Goal: Task Accomplishment & Management: Manage account settings

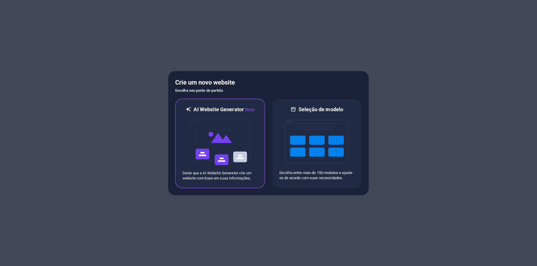
click at [248, 124] on img at bounding box center [220, 141] width 63 height 57
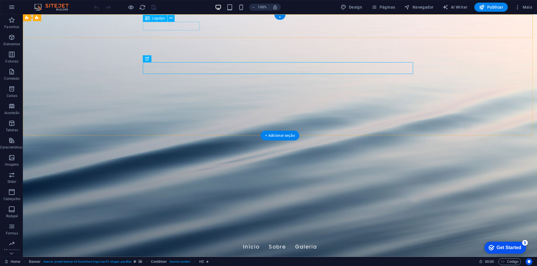
click at [172, 231] on div "[DOMAIN_NAME]" at bounding box center [280, 235] width 270 height 9
click at [159, 18] on span "Logotipo" at bounding box center [158, 18] width 13 height 3
click at [172, 19] on icon at bounding box center [171, 18] width 3 height 6
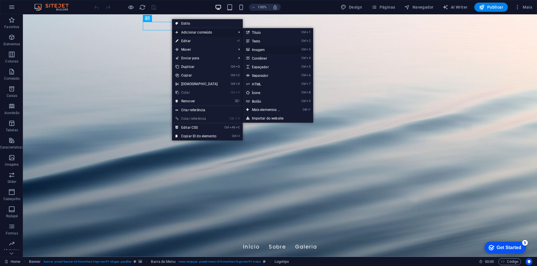
click at [257, 50] on link "Ctrl 3 Imagem" at bounding box center [267, 49] width 49 height 9
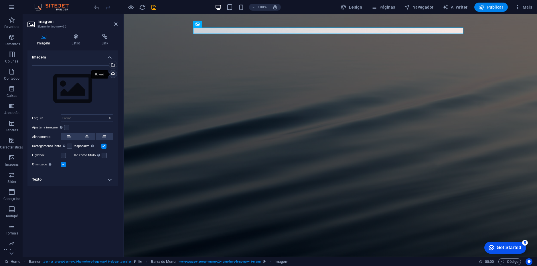
click at [113, 73] on div "Upload" at bounding box center [112, 74] width 9 height 9
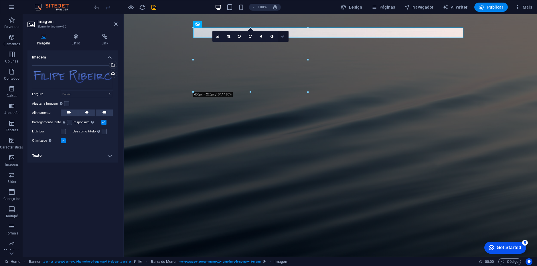
click at [285, 36] on icon at bounding box center [282, 36] width 3 height 3
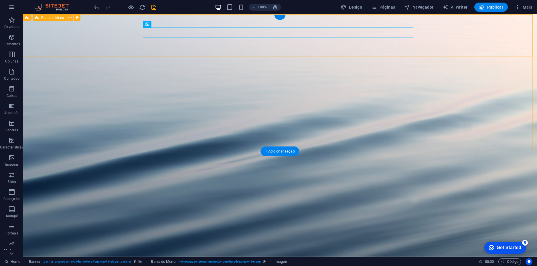
click at [110, 230] on div "[DOMAIN_NAME] Início Sobre Galeria" at bounding box center [280, 251] width 514 height 42
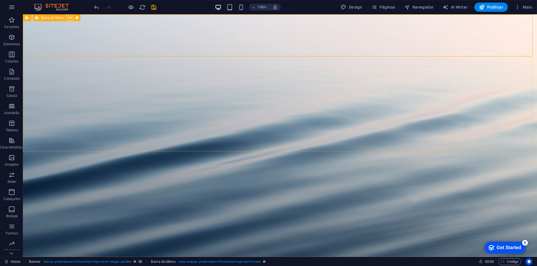
click at [69, 18] on icon at bounding box center [69, 18] width 3 height 6
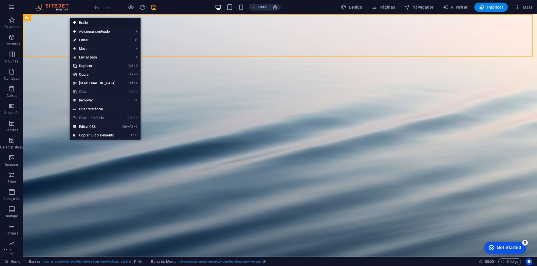
click at [80, 22] on link "Estilo" at bounding box center [105, 22] width 71 height 9
select select "rem"
select select "preset-menu-v2-home-hero-logo-nav-h1-menu"
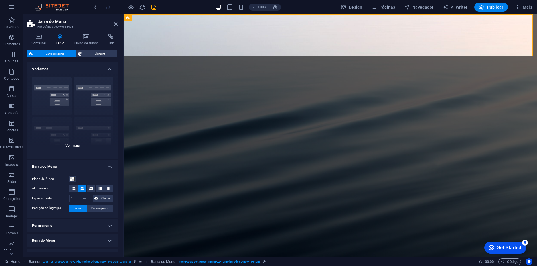
click at [74, 145] on div "Borda Centralizada Padrão Fixo Loki Trigger Largo XXL" at bounding box center [72, 115] width 90 height 86
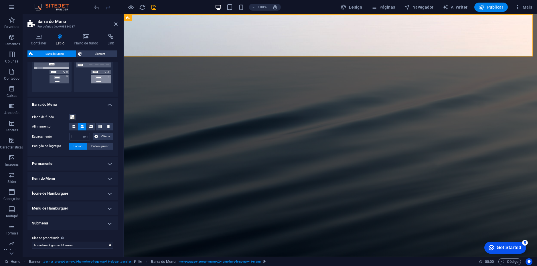
scroll to position [144, 0]
click at [154, 230] on div "[DOMAIN_NAME] Início Sobre Galeria" at bounding box center [331, 251] width 414 height 42
click at [176, 17] on icon at bounding box center [177, 18] width 3 height 6
click at [85, 38] on icon at bounding box center [86, 37] width 32 height 6
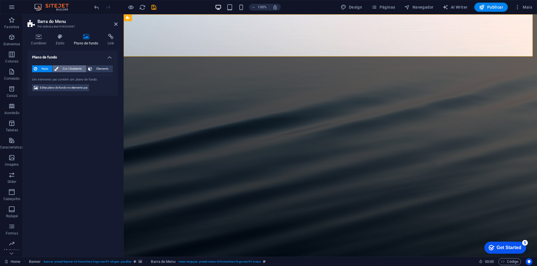
click at [70, 68] on span "Cor / Gradiente" at bounding box center [72, 68] width 24 height 7
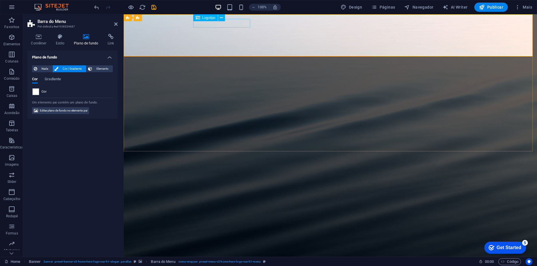
click at [241, 235] on div "[DOMAIN_NAME]" at bounding box center [330, 239] width 270 height 9
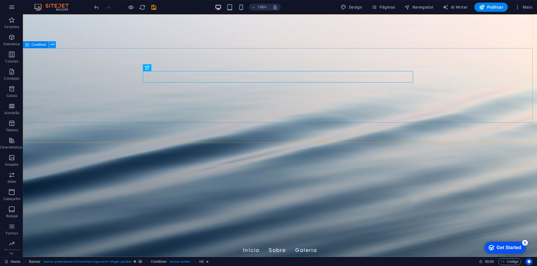
click at [51, 44] on icon at bounding box center [52, 45] width 3 height 6
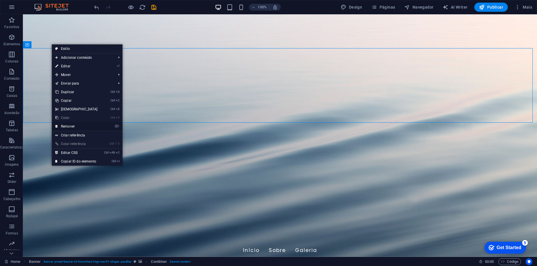
click at [79, 124] on link "⌦ Remover" at bounding box center [76, 126] width 49 height 9
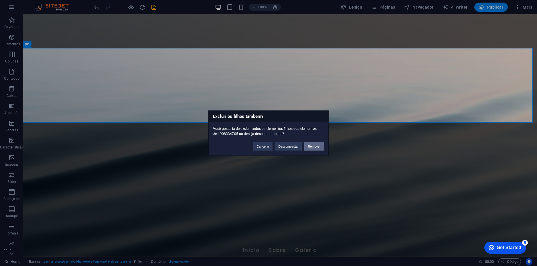
click at [318, 146] on button "Remover" at bounding box center [314, 146] width 20 height 9
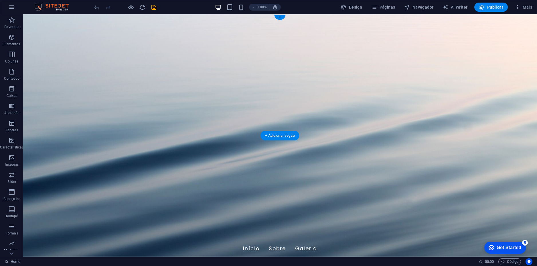
click at [190, 81] on figure at bounding box center [280, 135] width 514 height 242
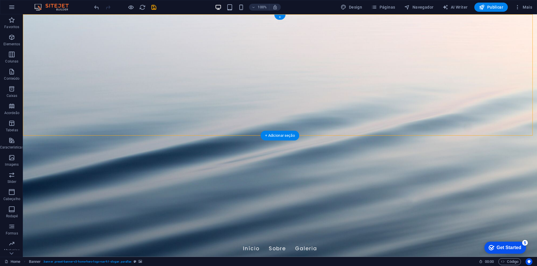
click at [190, 81] on figure at bounding box center [280, 135] width 514 height 242
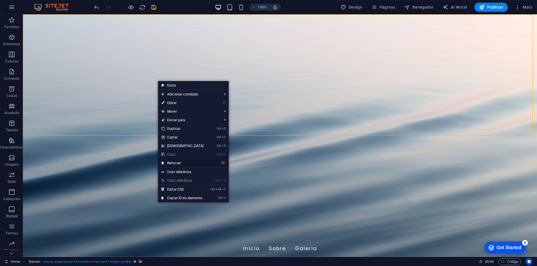
click at [220, 162] on li "⌦ Remover" at bounding box center [193, 163] width 71 height 9
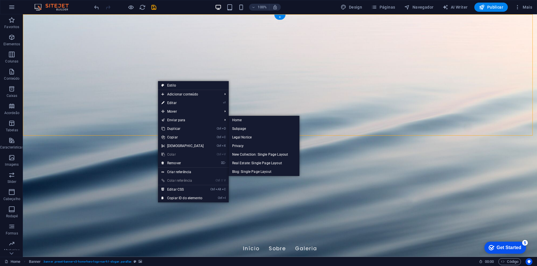
click at [82, 62] on figure at bounding box center [280, 135] width 514 height 242
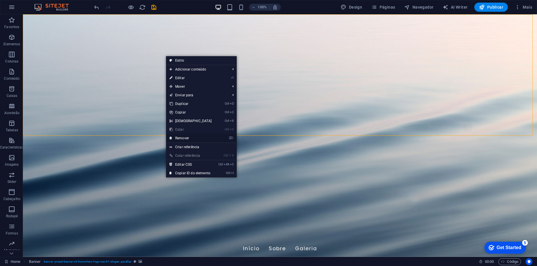
click at [228, 138] on li "⌦ Remover" at bounding box center [201, 138] width 71 height 9
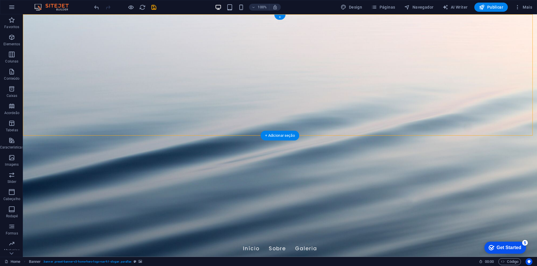
click at [358, 79] on figure at bounding box center [280, 135] width 514 height 242
drag, startPoint x: 69, startPoint y: 171, endPoint x: 70, endPoint y: 167, distance: 3.8
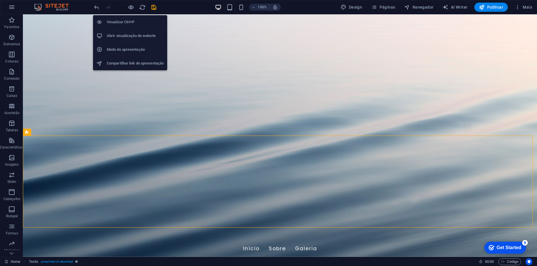
click at [128, 36] on h6 "Abrir visualização do website" at bounding box center [135, 35] width 57 height 7
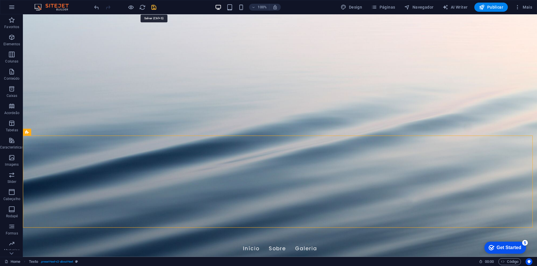
click at [155, 7] on icon "save" at bounding box center [154, 7] width 7 height 7
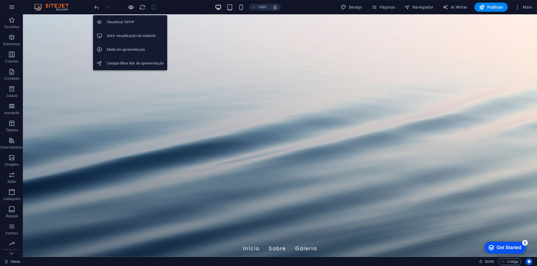
click at [132, 7] on icon "button" at bounding box center [131, 7] width 7 height 7
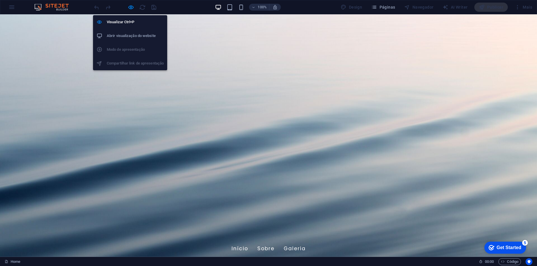
click at [132, 37] on h6 "Abrir visualização do website" at bounding box center [135, 35] width 57 height 7
click at [127, 7] on div at bounding box center [125, 7] width 64 height 9
click at [131, 7] on icon "button" at bounding box center [131, 7] width 7 height 7
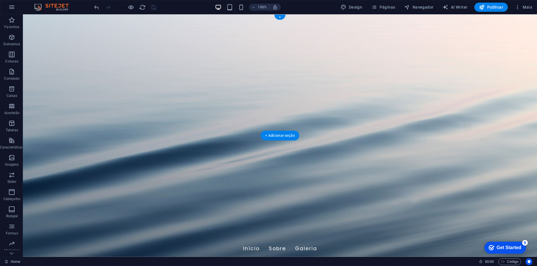
click at [93, 114] on figure at bounding box center [280, 135] width 514 height 242
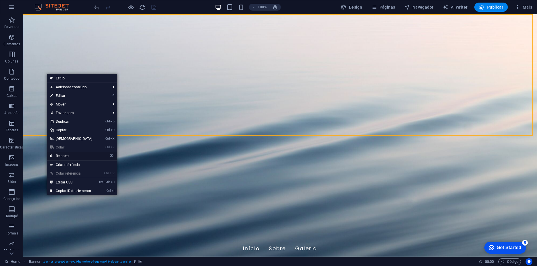
click at [81, 155] on link "⌦ Remover" at bounding box center [71, 155] width 49 height 9
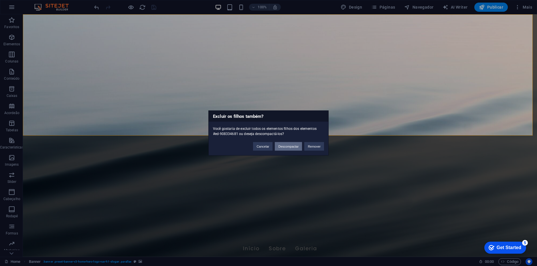
click at [288, 146] on button "Descompactar" at bounding box center [288, 146] width 27 height 9
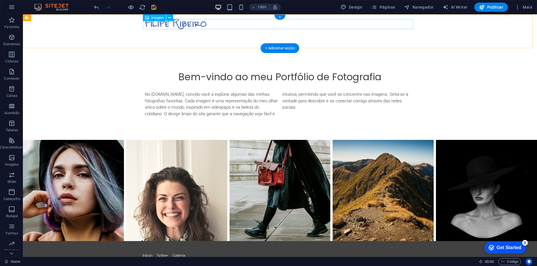
click at [224, 23] on figure at bounding box center [280, 24] width 270 height 10
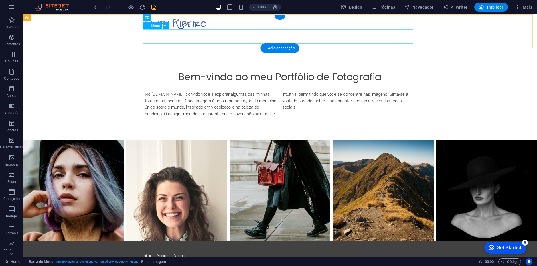
click at [198, 35] on nav "Início Sobre Galeria" at bounding box center [280, 36] width 270 height 14
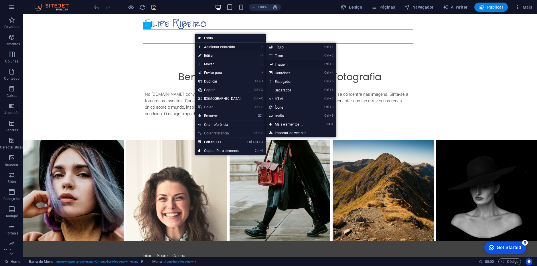
click at [285, 63] on link "Ctrl 3 Imagem" at bounding box center [290, 64] width 49 height 9
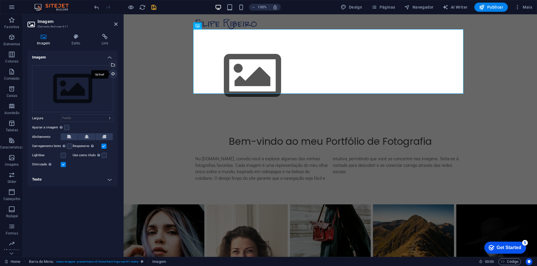
click at [113, 75] on div "Upload" at bounding box center [112, 74] width 9 height 9
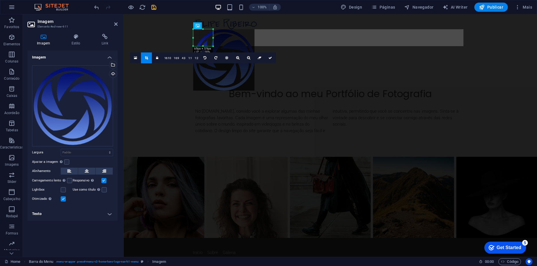
drag, startPoint x: 255, startPoint y: 91, endPoint x: 213, endPoint y: 47, distance: 60.8
click at [213, 47] on div at bounding box center [213, 46] width 3 height 3
type input "69"
select select "px"
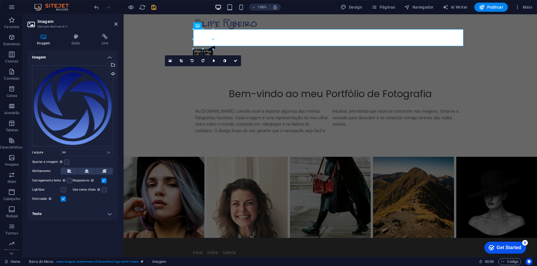
select select "DISABLED_OPTION_VALUE"
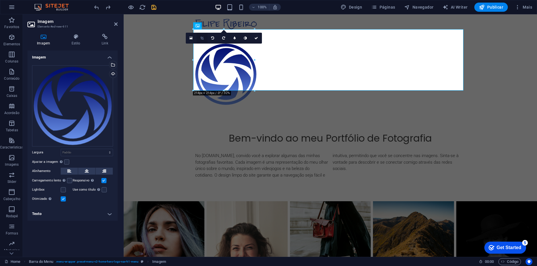
click at [200, 38] on icon at bounding box center [201, 37] width 3 height 3
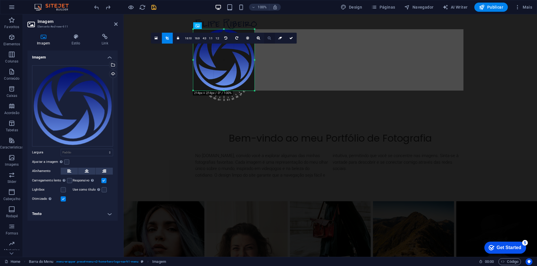
click at [269, 38] on icon at bounding box center [269, 37] width 3 height 3
click at [268, 38] on icon at bounding box center [269, 37] width 3 height 3
click at [257, 39] on icon at bounding box center [258, 37] width 3 height 3
click at [267, 38] on link at bounding box center [269, 38] width 11 height 11
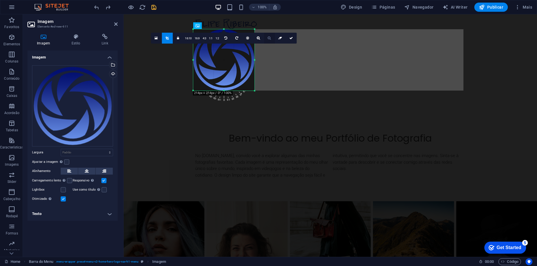
click at [267, 38] on link at bounding box center [269, 38] width 11 height 11
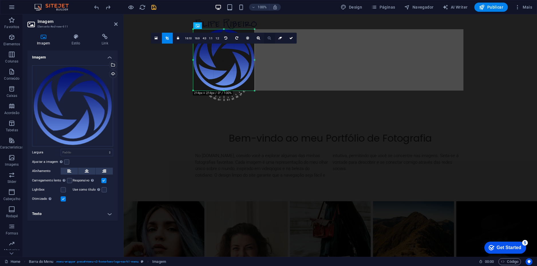
click at [267, 38] on link at bounding box center [269, 38] width 11 height 11
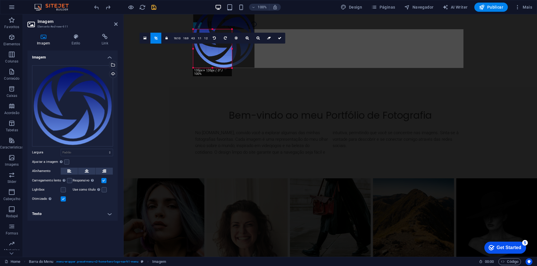
drag, startPoint x: 255, startPoint y: 29, endPoint x: 232, endPoint y: 52, distance: 32.2
click at [232, 52] on div "180 170 160 150 140 130 120 110 100 90 80 70 60 50 40 30 20 10 0 -10 -20 -30 -4…" at bounding box center [212, 48] width 39 height 39
select select "DISABLED_OPTION_VALUE"
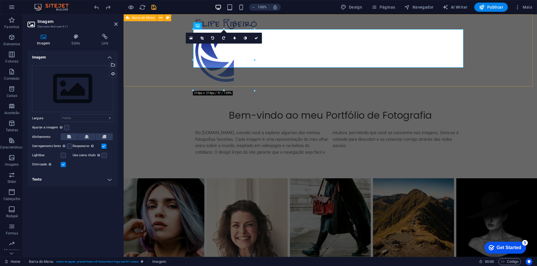
click at [157, 64] on div "Início Sobre Galeria" at bounding box center [331, 50] width 414 height 72
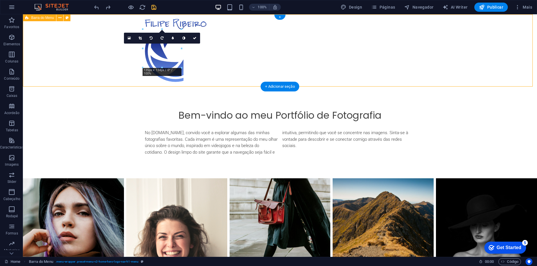
click at [122, 60] on div "Início Sobre Galeria" at bounding box center [280, 50] width 514 height 72
click at [159, 59] on figure at bounding box center [280, 63] width 270 height 38
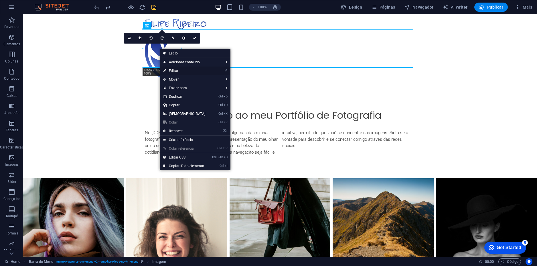
click at [178, 70] on link "⏎ Editar" at bounding box center [184, 70] width 49 height 9
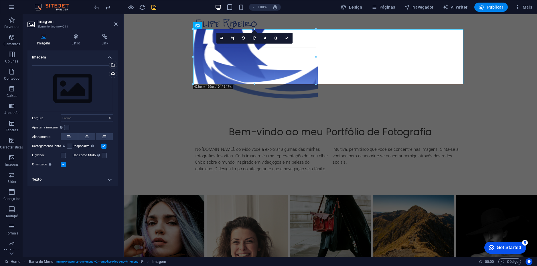
drag, startPoint x: 231, startPoint y: 68, endPoint x: 148, endPoint y: 76, distance: 83.8
click at [272, 90] on div "Arraste aqui para substituir o conteúdo existente. Pressione “Ctrl” se quiser c…" at bounding box center [331, 135] width 414 height 242
type input "428"
select select "px"
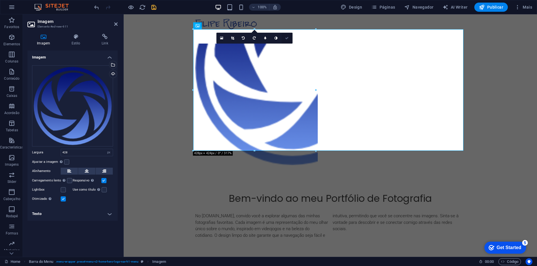
click at [288, 38] on icon at bounding box center [286, 37] width 3 height 3
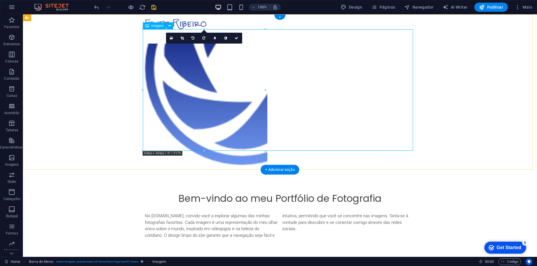
click at [228, 84] on figure at bounding box center [280, 104] width 270 height 121
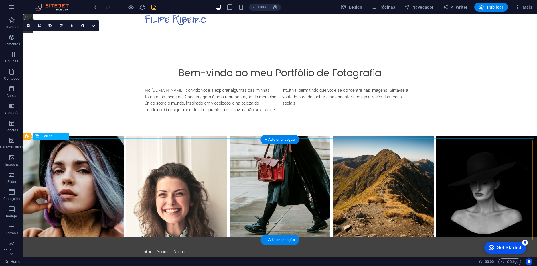
scroll to position [0, 0]
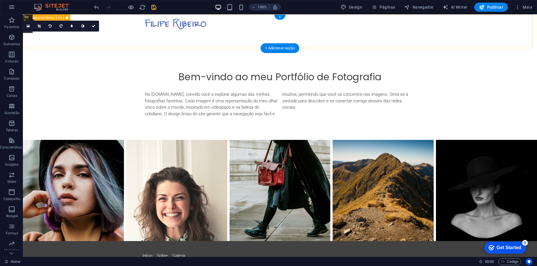
click at [135, 35] on div "Início Sobre Galeria" at bounding box center [280, 31] width 514 height 34
click at [93, 25] on icon at bounding box center [93, 25] width 3 height 3
click at [135, 35] on div "Início Sobre Galeria" at bounding box center [280, 31] width 514 height 34
drag, startPoint x: 280, startPoint y: 17, endPoint x: 160, endPoint y: 14, distance: 120.3
click at [280, 17] on div "+" at bounding box center [279, 17] width 11 height 5
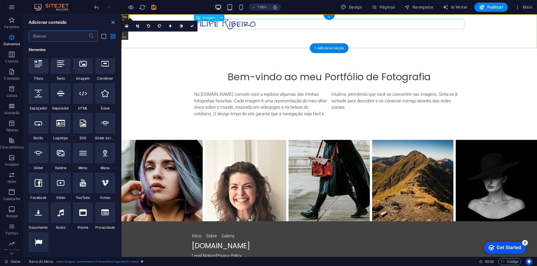
scroll to position [1002, 0]
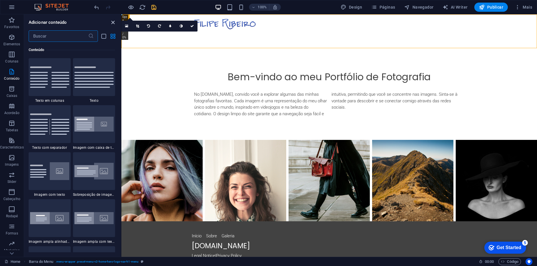
click at [112, 23] on icon "close panel" at bounding box center [113, 22] width 7 height 7
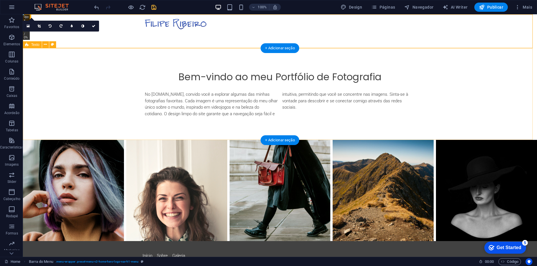
click at [453, 84] on div "Bem-vindo ao meu Portfólio de Fotografia No [DOMAIN_NAME], convido você a explo…" at bounding box center [280, 94] width 514 height 92
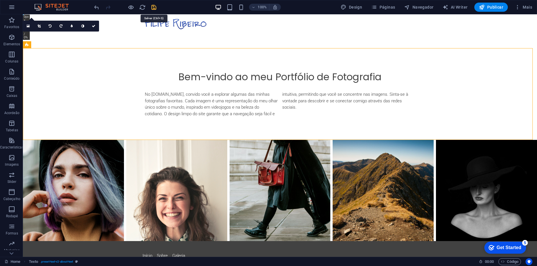
click at [156, 8] on icon "save" at bounding box center [154, 7] width 7 height 7
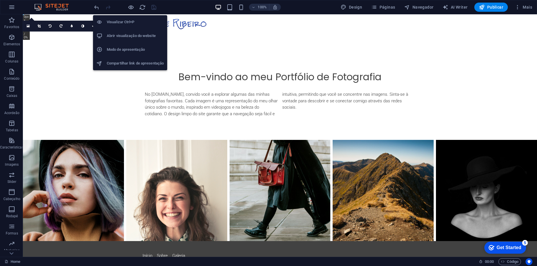
click at [135, 35] on h6 "Abrir visualização do website" at bounding box center [135, 35] width 57 height 7
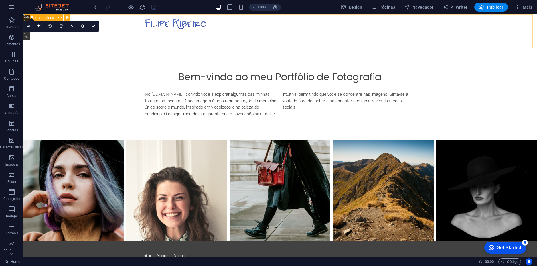
click at [49, 17] on span "Barra do Menu" at bounding box center [42, 17] width 23 height 3
click at [281, 15] on div "+" at bounding box center [279, 17] width 11 height 5
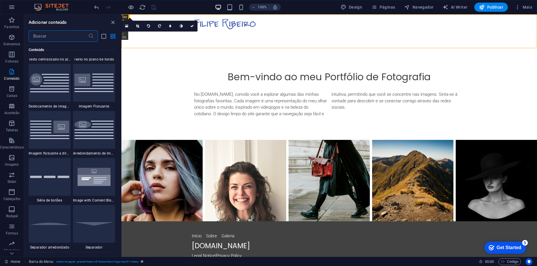
scroll to position [1260, 0]
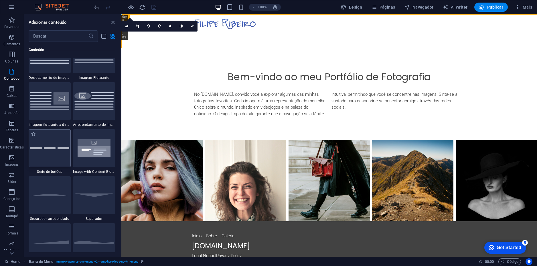
click at [54, 158] on div at bounding box center [50, 148] width 42 height 38
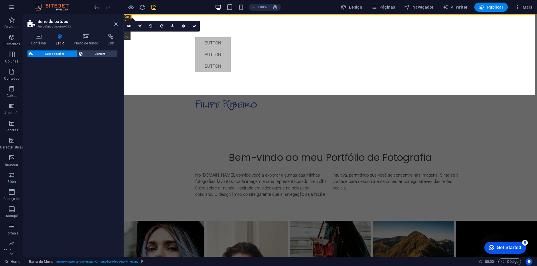
select select "rem"
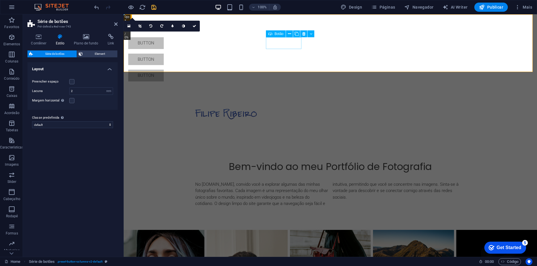
click at [286, 44] on div "Button" at bounding box center [263, 43] width 270 height 12
click at [288, 34] on icon at bounding box center [289, 34] width 3 height 6
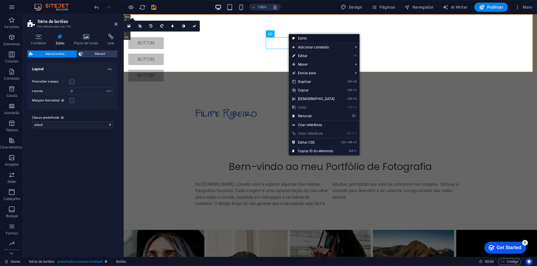
click at [296, 38] on link "Estilo" at bounding box center [324, 38] width 71 height 9
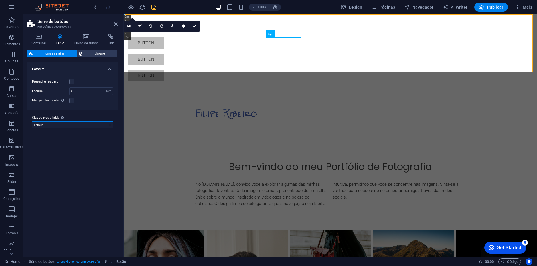
click at [70, 124] on select "default Adicionar classe predefinida" at bounding box center [72, 124] width 81 height 7
click at [72, 81] on label at bounding box center [71, 81] width 5 height 5
click at [0, 0] on input "Preencher espaço" at bounding box center [0, 0] width 0 height 0
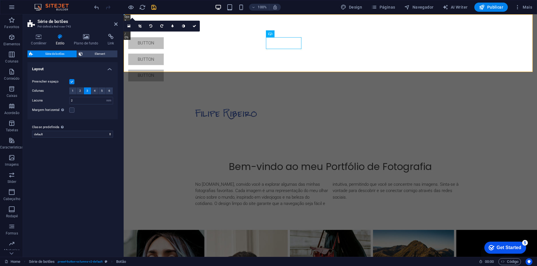
click at [72, 81] on label at bounding box center [71, 81] width 5 height 5
click at [0, 0] on input "Preencher espaço" at bounding box center [0, 0] width 0 height 0
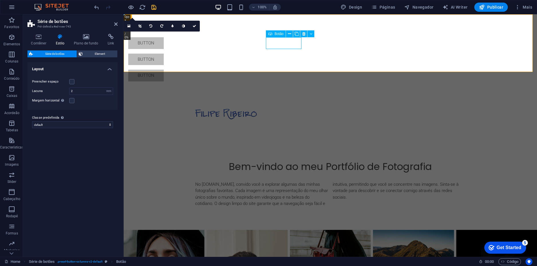
click at [286, 43] on div "Button" at bounding box center [263, 43] width 270 height 12
drag, startPoint x: 410, startPoint y: 57, endPoint x: 286, endPoint y: 42, distance: 124.5
click at [286, 42] on div "Button" at bounding box center [263, 43] width 270 height 12
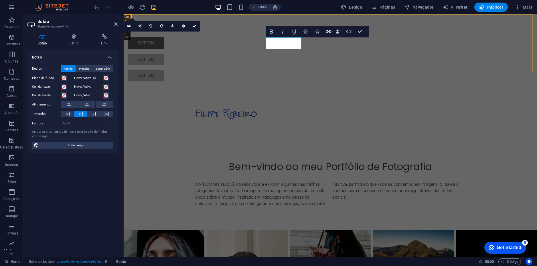
click at [164, 43] on link "Button" at bounding box center [146, 43] width 36 height 12
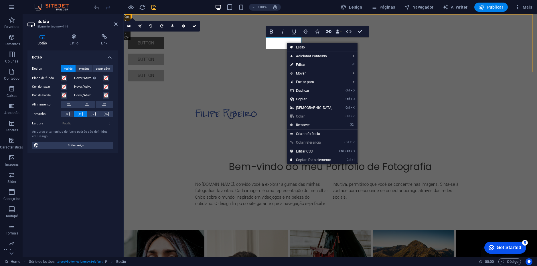
click at [164, 43] on link "Button" at bounding box center [146, 43] width 36 height 12
click at [279, 54] on div "Início Button Button" at bounding box center [331, 59] width 414 height 90
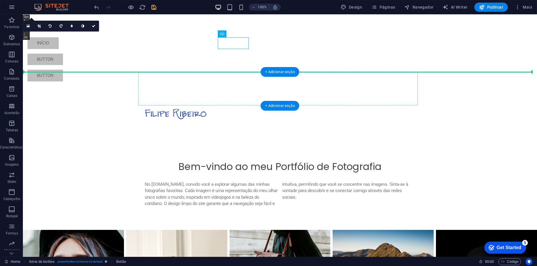
drag, startPoint x: 240, startPoint y: 43, endPoint x: 304, endPoint y: 84, distance: 76.5
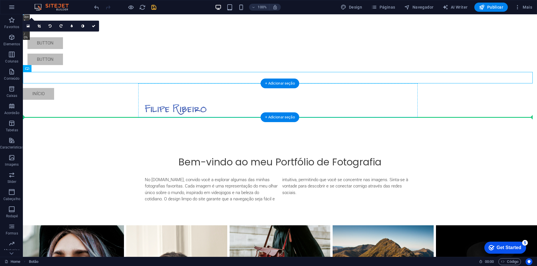
drag, startPoint x: 40, startPoint y: 78, endPoint x: 312, endPoint y: 101, distance: 273.0
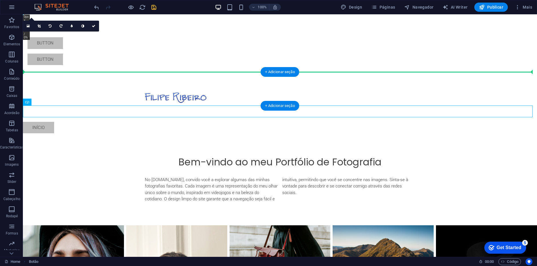
drag, startPoint x: 44, startPoint y: 112, endPoint x: 452, endPoint y: 88, distance: 408.5
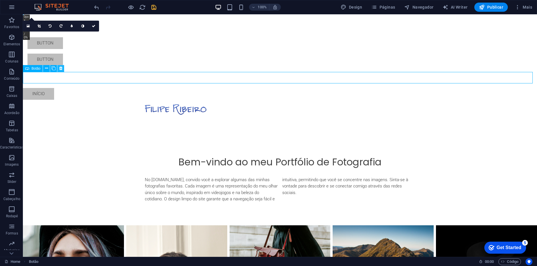
click at [60, 69] on icon at bounding box center [60, 68] width 3 height 6
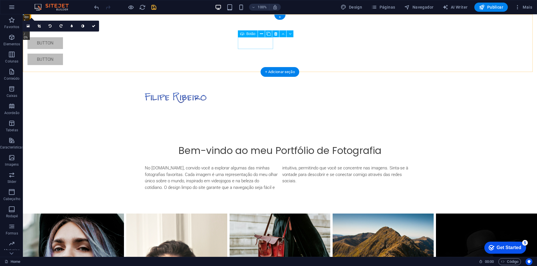
click at [268, 42] on div "Button" at bounding box center [162, 43] width 270 height 12
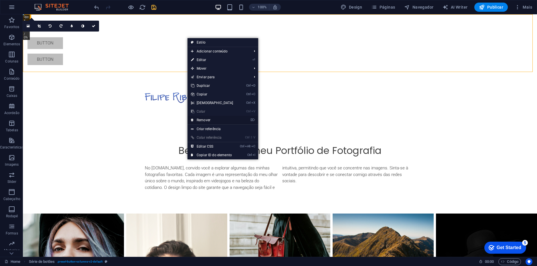
click at [216, 120] on link "⌦ Remover" at bounding box center [212, 120] width 49 height 9
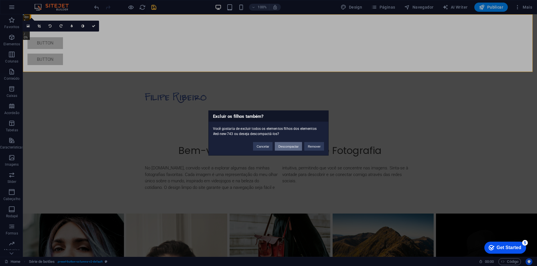
click at [293, 144] on button "Descompactar" at bounding box center [288, 146] width 27 height 9
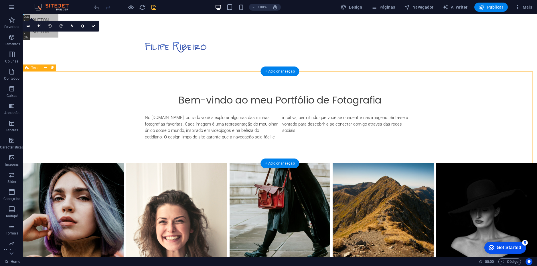
click at [123, 106] on div "Bem-vindo ao meu Portfólio de Fotografia No [DOMAIN_NAME], convido você a explo…" at bounding box center [280, 117] width 514 height 92
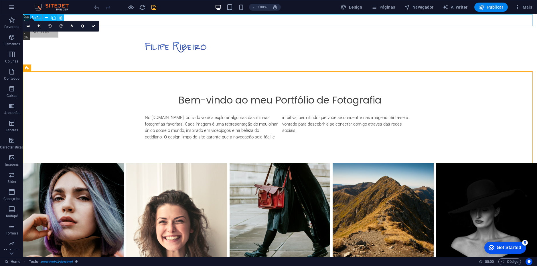
click at [62, 16] on icon at bounding box center [60, 18] width 3 height 6
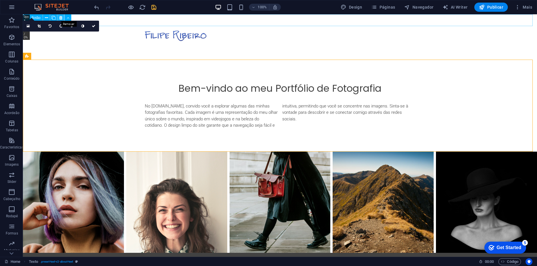
click at [62, 17] on icon at bounding box center [60, 18] width 3 height 6
click at [60, 17] on icon at bounding box center [60, 18] width 3 height 6
click at [59, 16] on icon at bounding box center [60, 18] width 3 height 6
click at [60, 17] on icon at bounding box center [60, 18] width 3 height 6
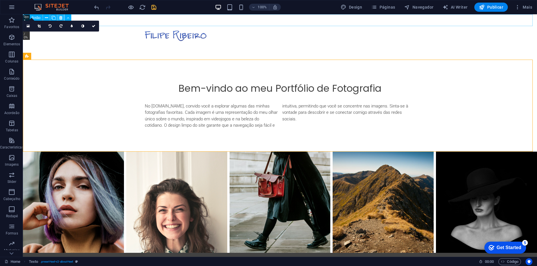
click at [60, 17] on icon at bounding box center [60, 18] width 3 height 6
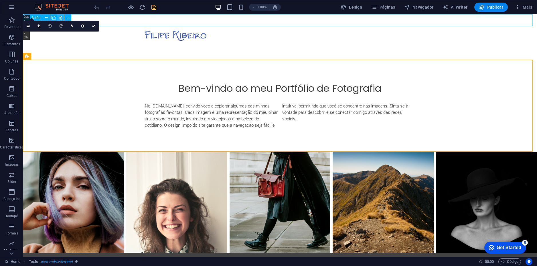
click at [60, 17] on icon at bounding box center [60, 18] width 3 height 6
click at [60, 18] on icon at bounding box center [60, 18] width 3 height 6
click at [13, 6] on icon "button" at bounding box center [11, 7] width 7 height 7
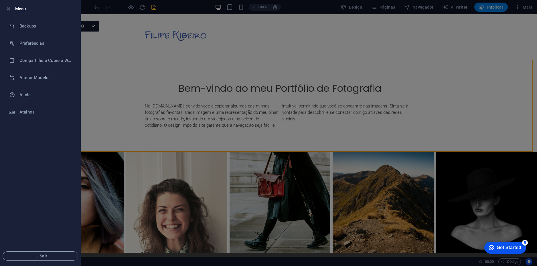
click at [111, 102] on div at bounding box center [268, 133] width 537 height 266
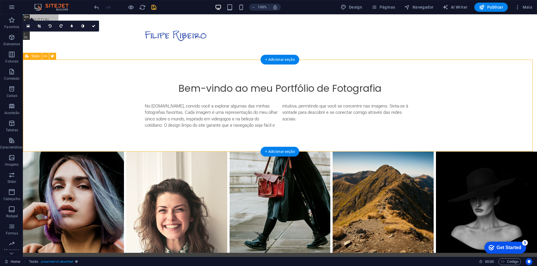
click at [477, 108] on div "Bem-vindo ao meu Portfólio de Fotografia No [DOMAIN_NAME], convido você a explo…" at bounding box center [280, 106] width 514 height 92
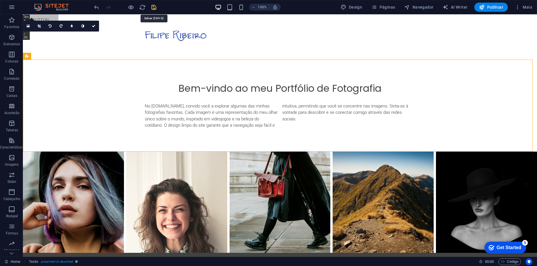
click at [153, 7] on icon "save" at bounding box center [154, 7] width 7 height 7
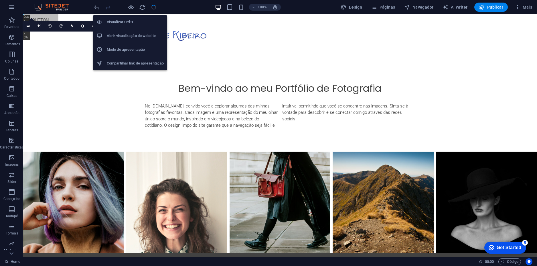
click at [130, 34] on h6 "Abrir visualização do website" at bounding box center [135, 35] width 57 height 7
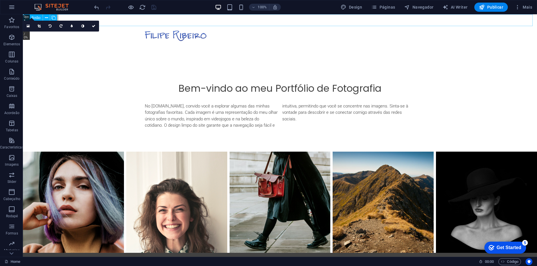
click at [37, 17] on span "Botão" at bounding box center [36, 17] width 9 height 3
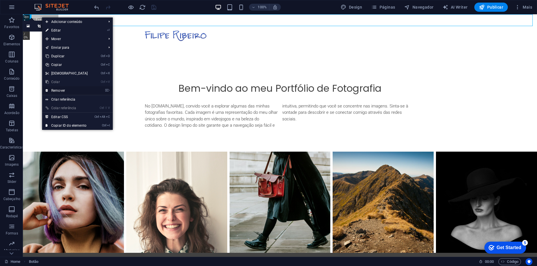
click at [67, 90] on link "⌦ Remover" at bounding box center [66, 90] width 49 height 9
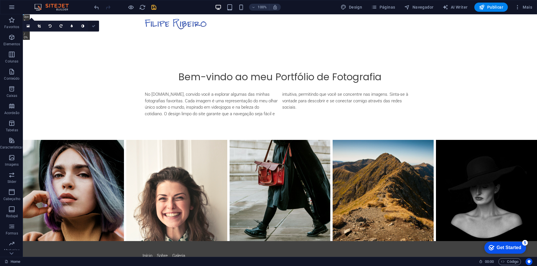
click at [95, 27] on icon at bounding box center [93, 25] width 3 height 3
click at [94, 50] on div "Bem-vindo ao meu Portfólio de Fotografia No [DOMAIN_NAME], convido você a explo…" at bounding box center [280, 94] width 514 height 92
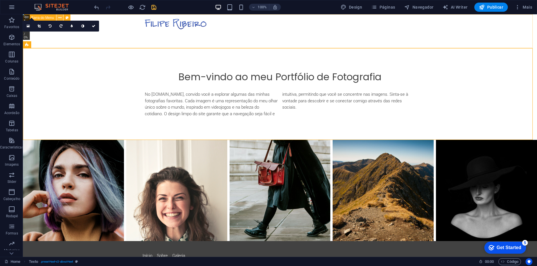
click at [59, 17] on icon at bounding box center [59, 18] width 3 height 6
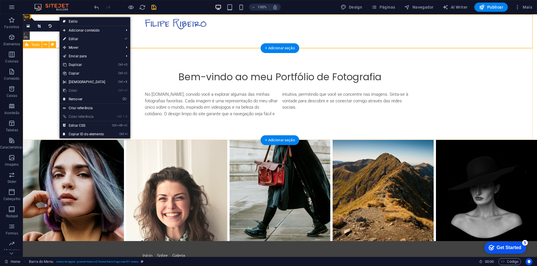
click at [38, 101] on div "Bem-vindo ao meu Portfólio de Fotografia No [DOMAIN_NAME], convido você a explo…" at bounding box center [280, 94] width 514 height 92
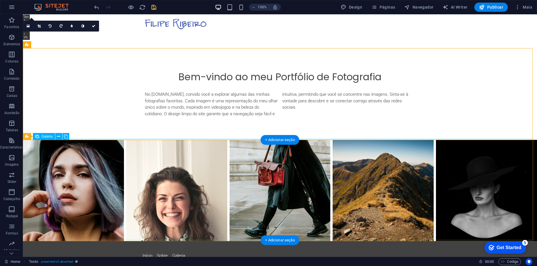
click at [86, 168] on li at bounding box center [73, 190] width 101 height 101
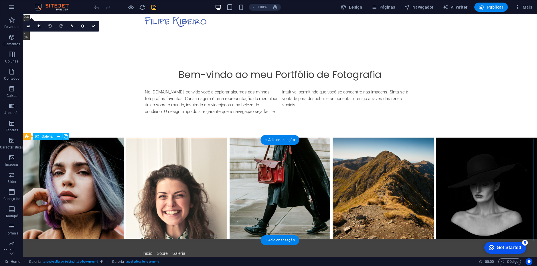
scroll to position [15, 0]
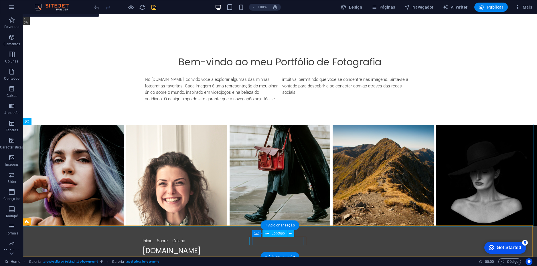
click at [274, 246] on div "[DOMAIN_NAME]" at bounding box center [280, 250] width 275 height 9
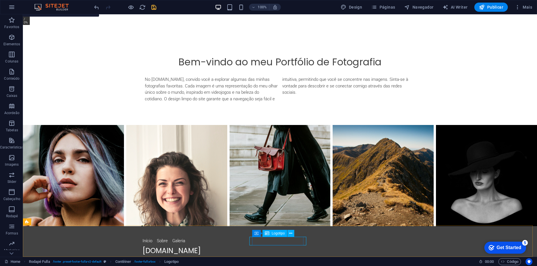
click at [278, 234] on span "Logotipo" at bounding box center [278, 232] width 13 height 3
click at [292, 234] on icon at bounding box center [290, 233] width 3 height 6
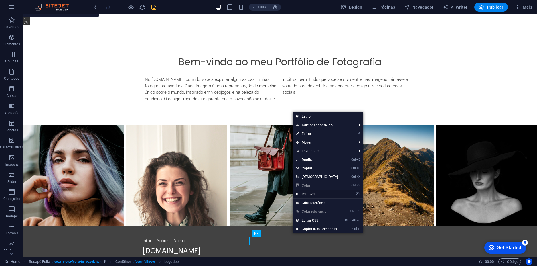
click at [321, 192] on link "⌦ Remover" at bounding box center [317, 194] width 49 height 9
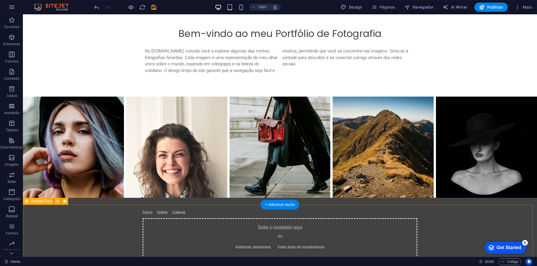
scroll to position [74, 0]
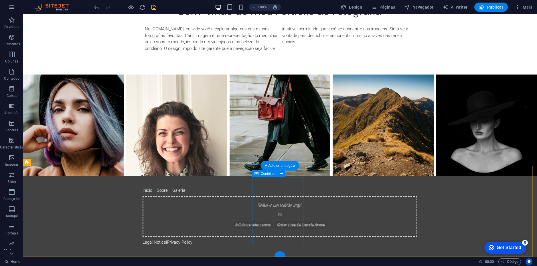
click at [273, 221] on span "Adicionar elementos" at bounding box center [253, 225] width 40 height 8
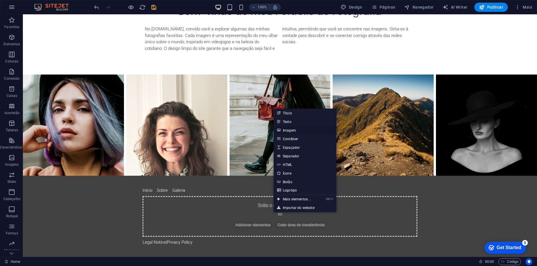
click at [291, 129] on link "Imagem" at bounding box center [305, 130] width 63 height 9
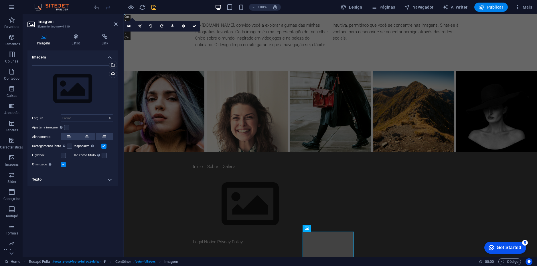
scroll to position [0, 0]
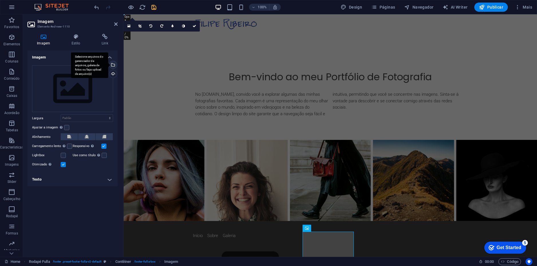
click at [114, 63] on div "Selecione arquivos do gerenciador de arquivos, galeria de fotos ou faça upload …" at bounding box center [112, 65] width 9 height 9
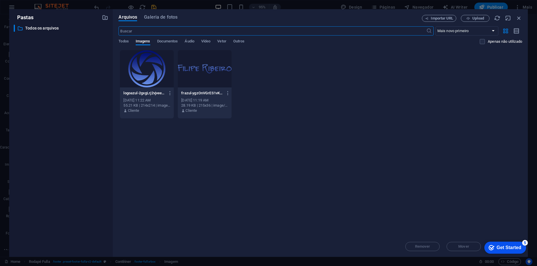
click at [145, 68] on div at bounding box center [147, 68] width 54 height 37
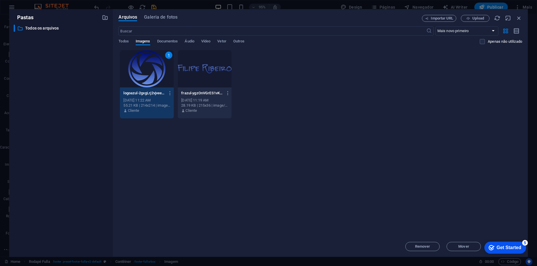
click at [509, 245] on div "Get Started" at bounding box center [509, 247] width 25 height 5
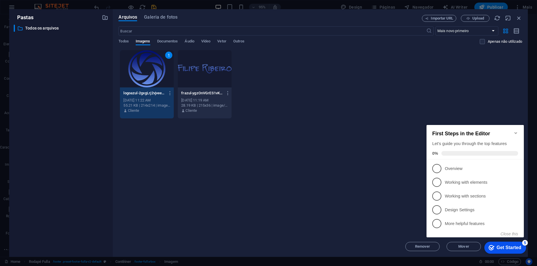
click at [280, 143] on div "Solte os arquivos aqui para carregá-los instantaneamente 1 logoazul-2gxgLrj2vjv…" at bounding box center [321, 143] width 404 height 186
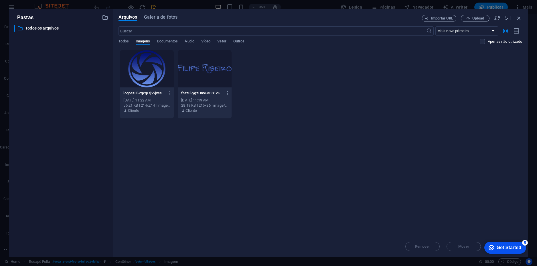
click at [144, 73] on div at bounding box center [147, 68] width 54 height 37
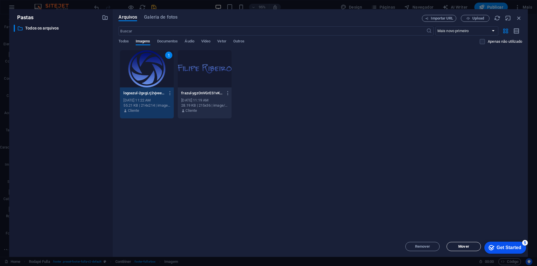
click at [467, 246] on span "Mover" at bounding box center [463, 246] width 11 height 3
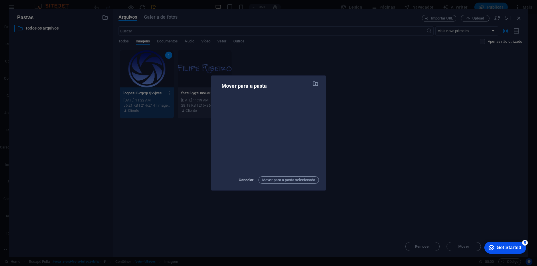
click at [245, 179] on span "Cancelar" at bounding box center [246, 179] width 15 height 7
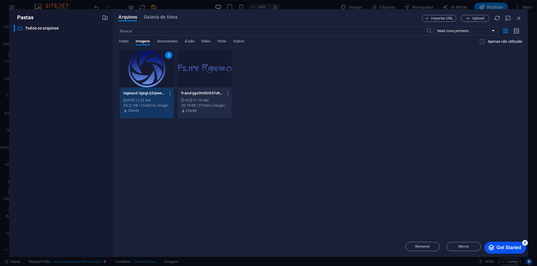
click at [147, 72] on div "1" at bounding box center [147, 68] width 54 height 37
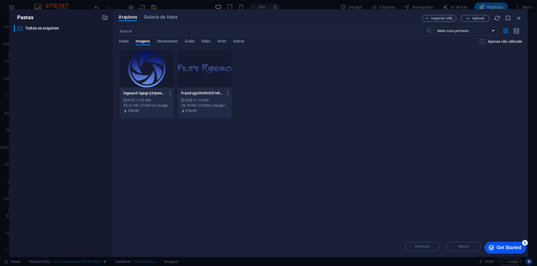
click at [147, 72] on div at bounding box center [147, 68] width 54 height 37
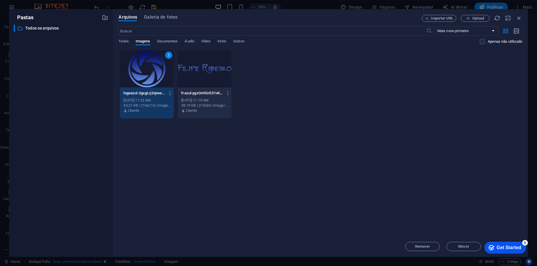
click at [147, 72] on div "1" at bounding box center [147, 68] width 54 height 37
click at [147, 72] on div "Bem-vindo ao meu Portfólio de Fotografia No [DOMAIN_NAME], convido você a explo…" at bounding box center [268, 94] width 288 height 92
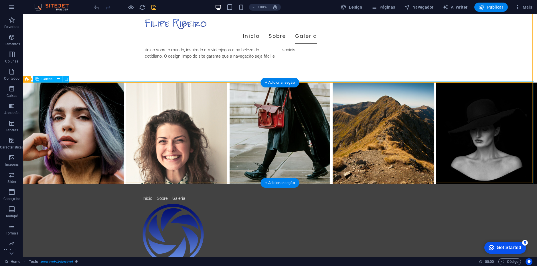
scroll to position [48, 0]
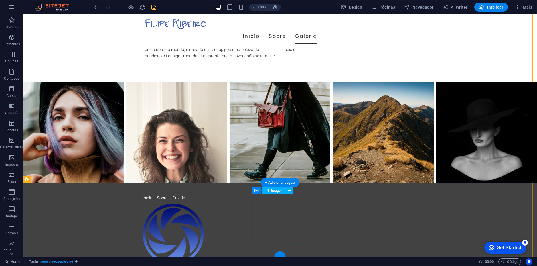
click at [289, 211] on figure at bounding box center [280, 233] width 275 height 61
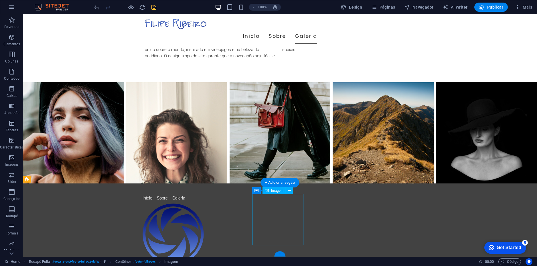
drag, startPoint x: 303, startPoint y: 194, endPoint x: 297, endPoint y: 200, distance: 7.9
click at [297, 203] on figure at bounding box center [280, 233] width 275 height 61
click at [282, 203] on figure at bounding box center [280, 233] width 275 height 61
click at [288, 191] on icon at bounding box center [289, 190] width 3 height 6
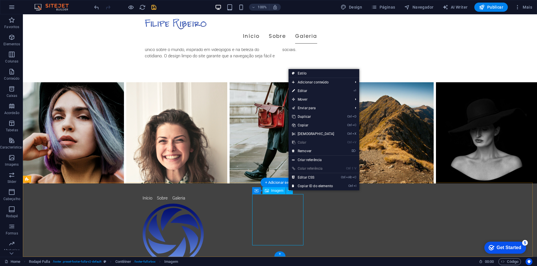
click at [289, 218] on figure at bounding box center [280, 233] width 275 height 61
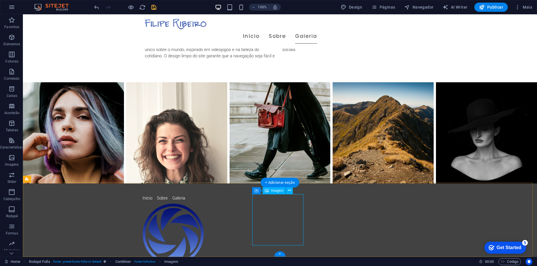
click at [282, 233] on figure at bounding box center [280, 233] width 275 height 61
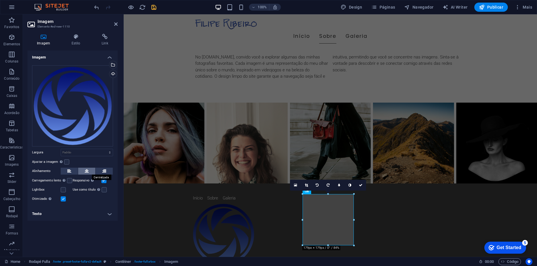
click at [88, 172] on icon at bounding box center [87, 171] width 4 height 7
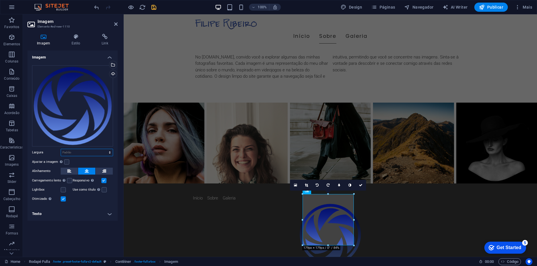
click at [82, 152] on select "Padrão automático px rem % em vh vw" at bounding box center [87, 152] width 52 height 7
select select "%"
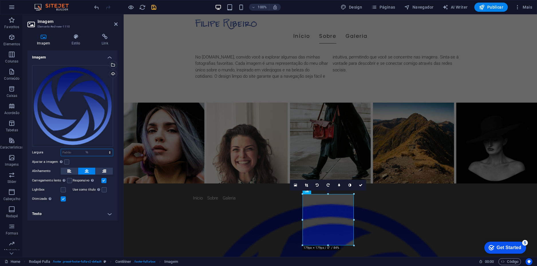
click at [105, 149] on select "Padrão automático px rem % em vh vw" at bounding box center [87, 152] width 52 height 7
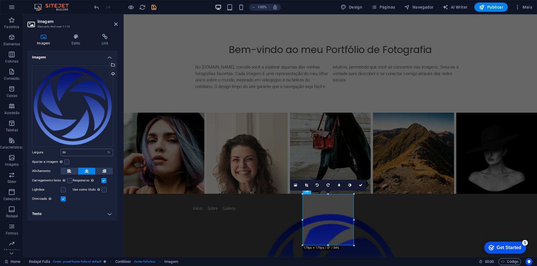
scroll to position [2, 0]
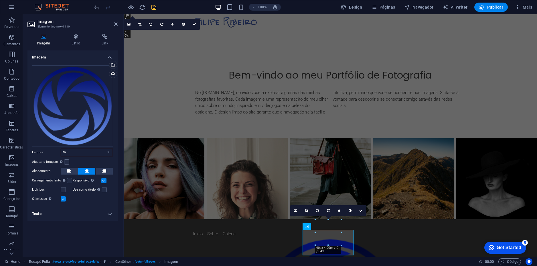
drag, startPoint x: 70, startPoint y: 154, endPoint x: 58, endPoint y: 151, distance: 12.4
click at [58, 151] on div "Largura 50 Padrão automático px rem % em vh vw" at bounding box center [72, 152] width 81 height 7
type input "35"
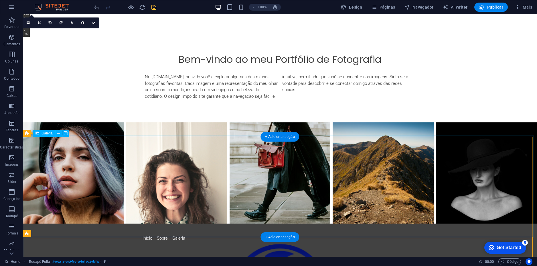
scroll to position [24, 0]
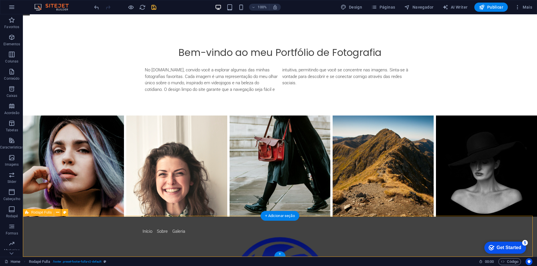
select select "footer"
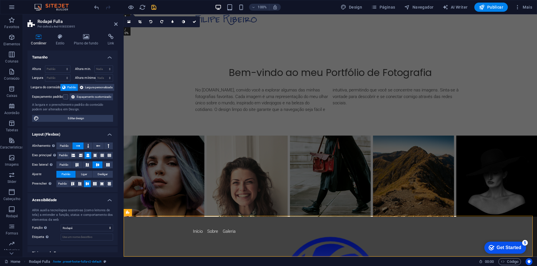
scroll to position [27, 0]
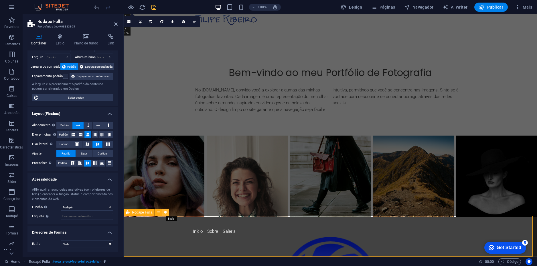
click at [165, 213] on icon at bounding box center [165, 212] width 3 height 6
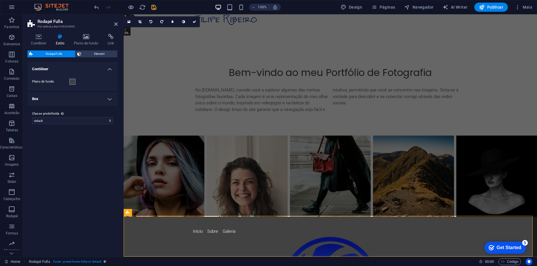
click at [73, 81] on span at bounding box center [72, 81] width 5 height 5
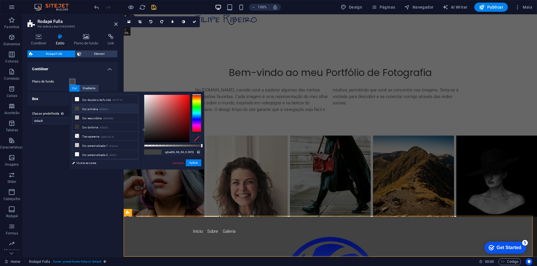
click at [144, 145] on div at bounding box center [172, 145] width 57 height 2
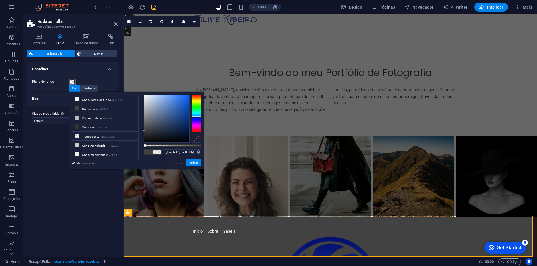
click at [196, 117] on div at bounding box center [196, 113] width 9 height 37
click at [166, 101] on div at bounding box center [166, 119] width 45 height 48
click at [162, 97] on div at bounding box center [166, 119] width 45 height 48
click at [178, 146] on div at bounding box center [172, 145] width 57 height 2
click at [180, 146] on div at bounding box center [172, 145] width 57 height 2
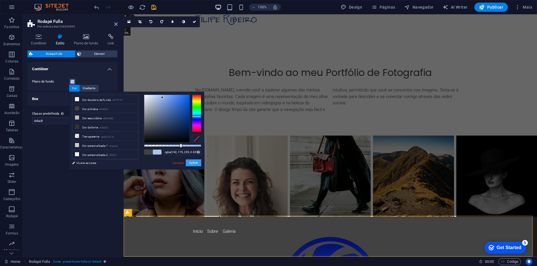
click at [192, 163] on button "Aplicar" at bounding box center [193, 162] width 15 height 7
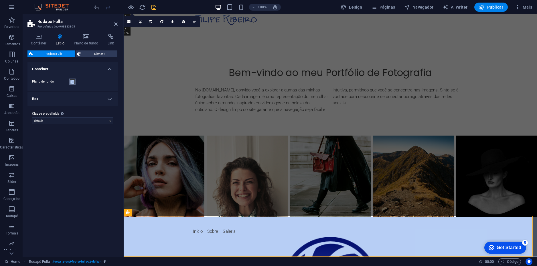
click at [74, 82] on span at bounding box center [72, 81] width 5 height 5
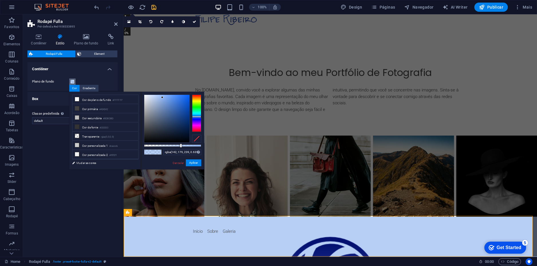
type input "rgba(182, 205, 242, 0.635)"
click at [155, 97] on div at bounding box center [166, 119] width 45 height 48
click at [191, 162] on button "Aplicar" at bounding box center [193, 162] width 15 height 7
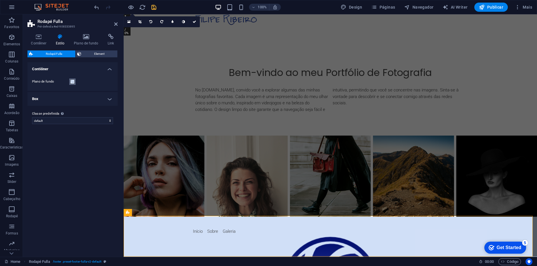
click at [73, 82] on span at bounding box center [72, 81] width 5 height 5
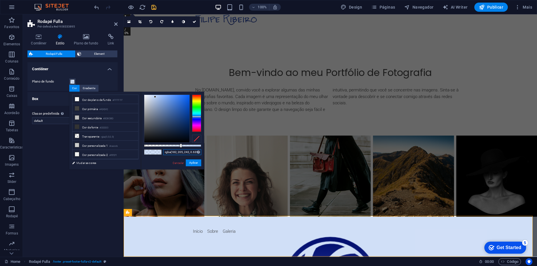
click at [182, 151] on input "rgba(182, 205, 242, 0.635)" at bounding box center [182, 152] width 38 height 6
click at [176, 162] on link "Cancelar" at bounding box center [178, 163] width 12 height 4
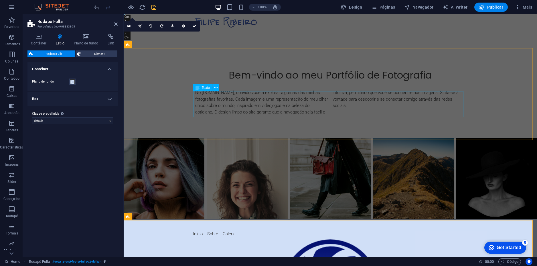
scroll to position [0, 0]
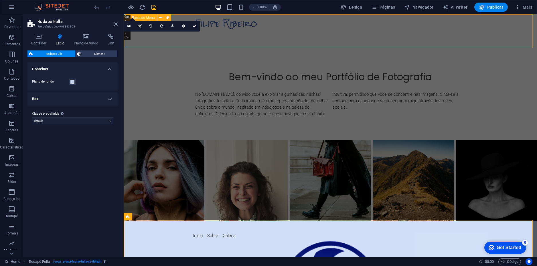
click at [497, 30] on div "Início Sobre Galeria" at bounding box center [331, 31] width 414 height 34
click at [537, 30] on div "Início Sobre Galeria" at bounding box center [331, 31] width 414 height 34
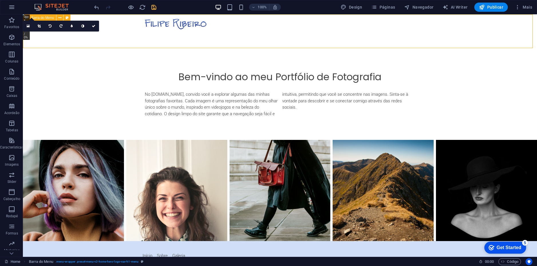
click at [498, 30] on div "Início Sobre Galeria" at bounding box center [280, 31] width 514 height 34
click at [397, 30] on div "Início Sobre Galeria" at bounding box center [280, 31] width 514 height 34
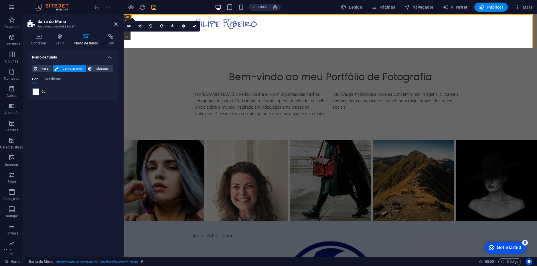
click at [36, 92] on span at bounding box center [36, 91] width 6 height 6
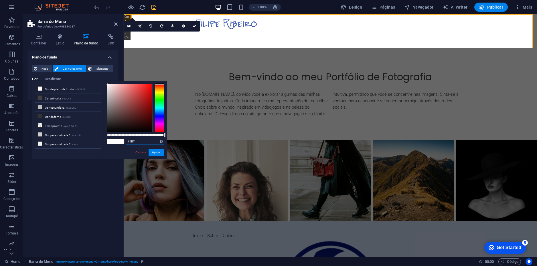
click at [144, 142] on input "#ffffff" at bounding box center [145, 142] width 38 height 6
paste input "rgba(182, 205, 242, 0.635)"
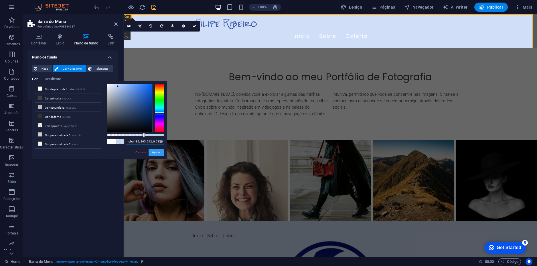
type input "rgba(182, 205, 242, 0.635)"
click at [159, 151] on button "Aplicar" at bounding box center [156, 152] width 15 height 7
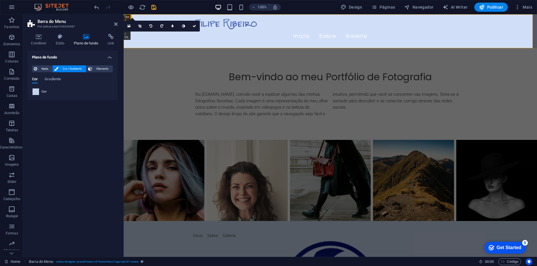
click at [112, 157] on div "Plano de fundo Nada Cor / Gradiente Elemento Esticar o plano de fundo para a la…" at bounding box center [72, 151] width 90 height 202
click at [98, 156] on div "Plano de fundo Nada Cor / Gradiente Elemento Esticar o plano de fundo para a la…" at bounding box center [72, 151] width 90 height 202
click at [166, 87] on div "Bem-vindo ao meu Portfólio de Fotografia No [DOMAIN_NAME], convido você a explo…" at bounding box center [331, 94] width 414 height 92
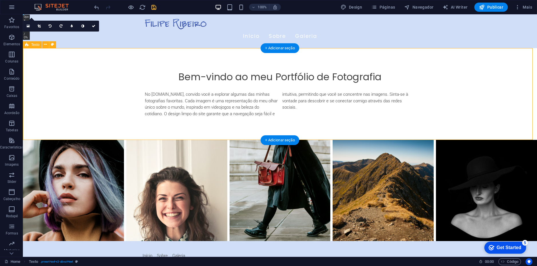
click at [88, 107] on div "Bem-vindo ao meu Portfólio de Fotografia No [DOMAIN_NAME], convido você a explo…" at bounding box center [280, 94] width 514 height 92
click at [493, 5] on span "Publicar" at bounding box center [491, 7] width 24 height 6
